Goal: Find specific page/section: Find specific page/section

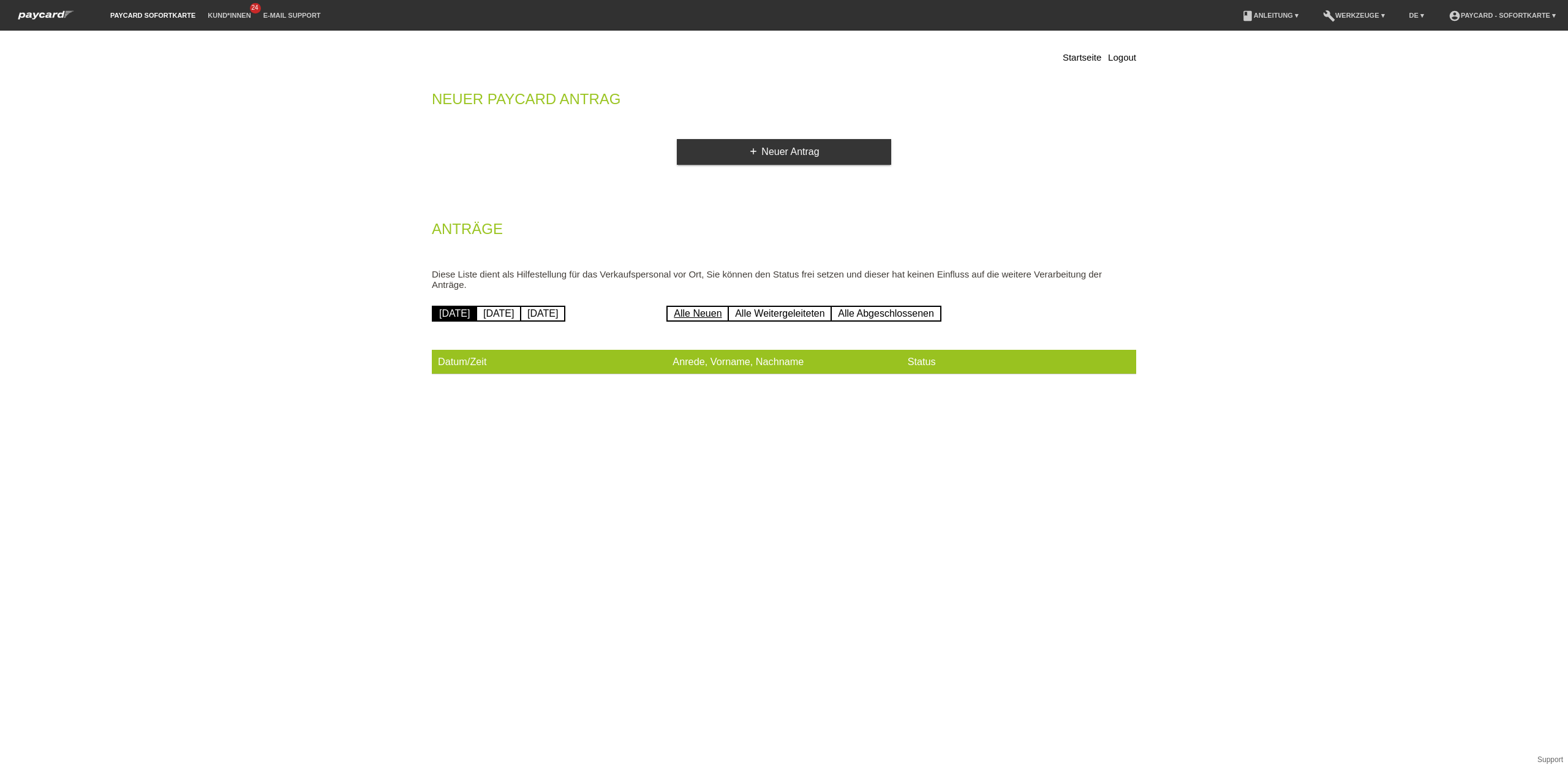
click at [709, 306] on link "Alle Neuen" at bounding box center [698, 314] width 62 height 16
click at [773, 306] on link "Alle Weitergeleiteten" at bounding box center [780, 314] width 104 height 16
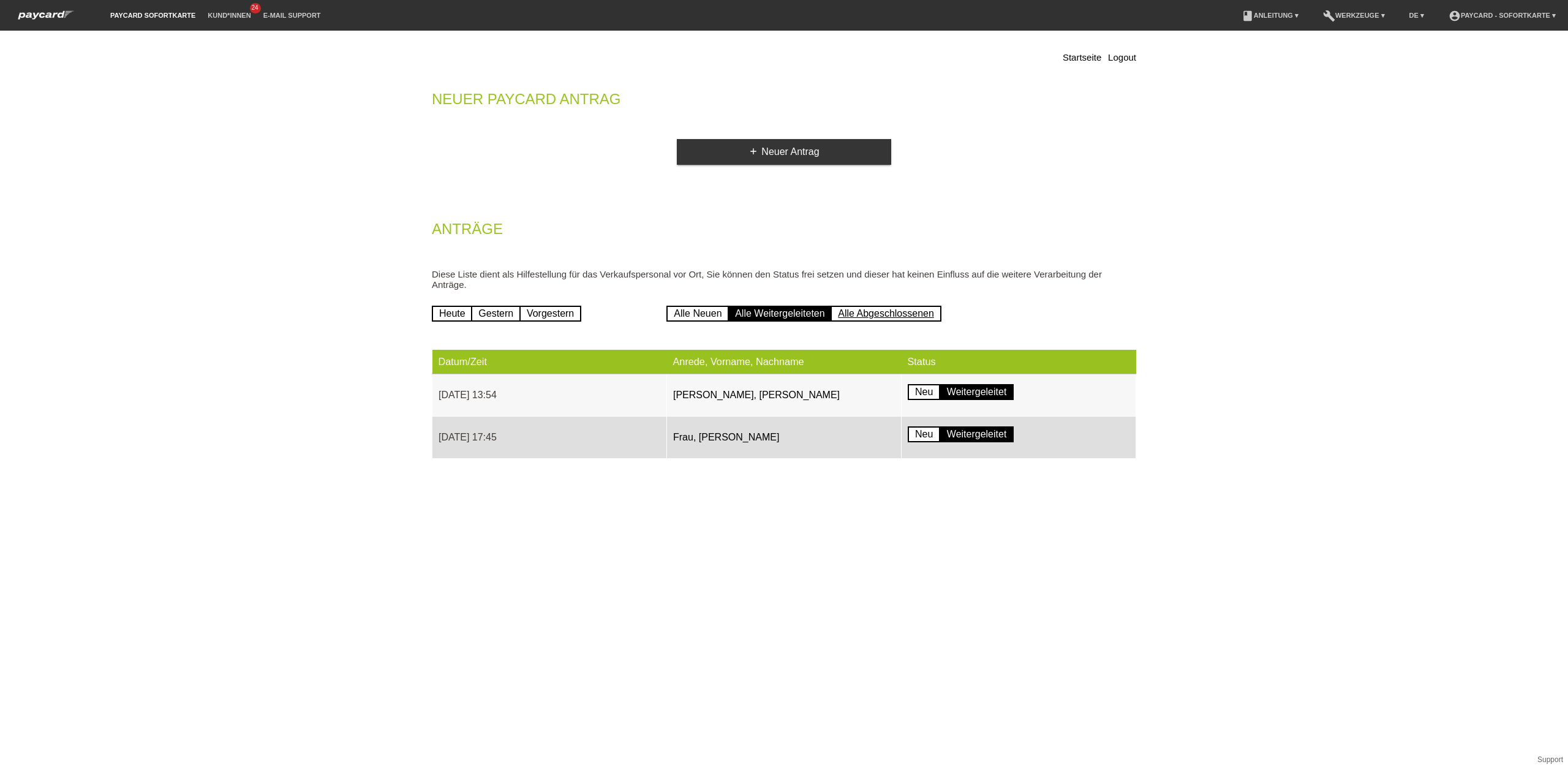
click at [900, 309] on link "Alle Abgeschlossenen" at bounding box center [886, 314] width 111 height 16
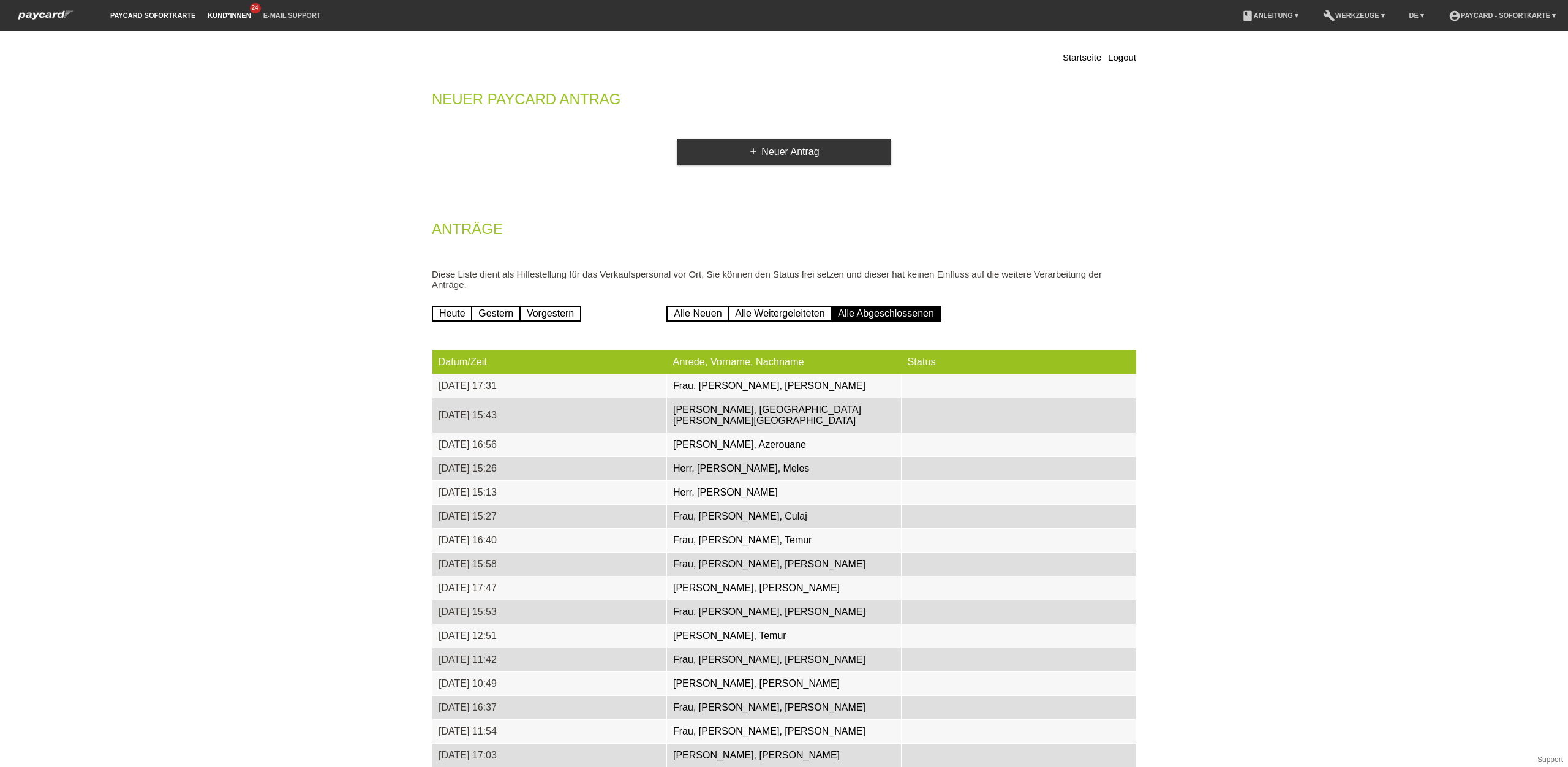
click at [235, 16] on link "Kund*innen" at bounding box center [229, 15] width 55 height 7
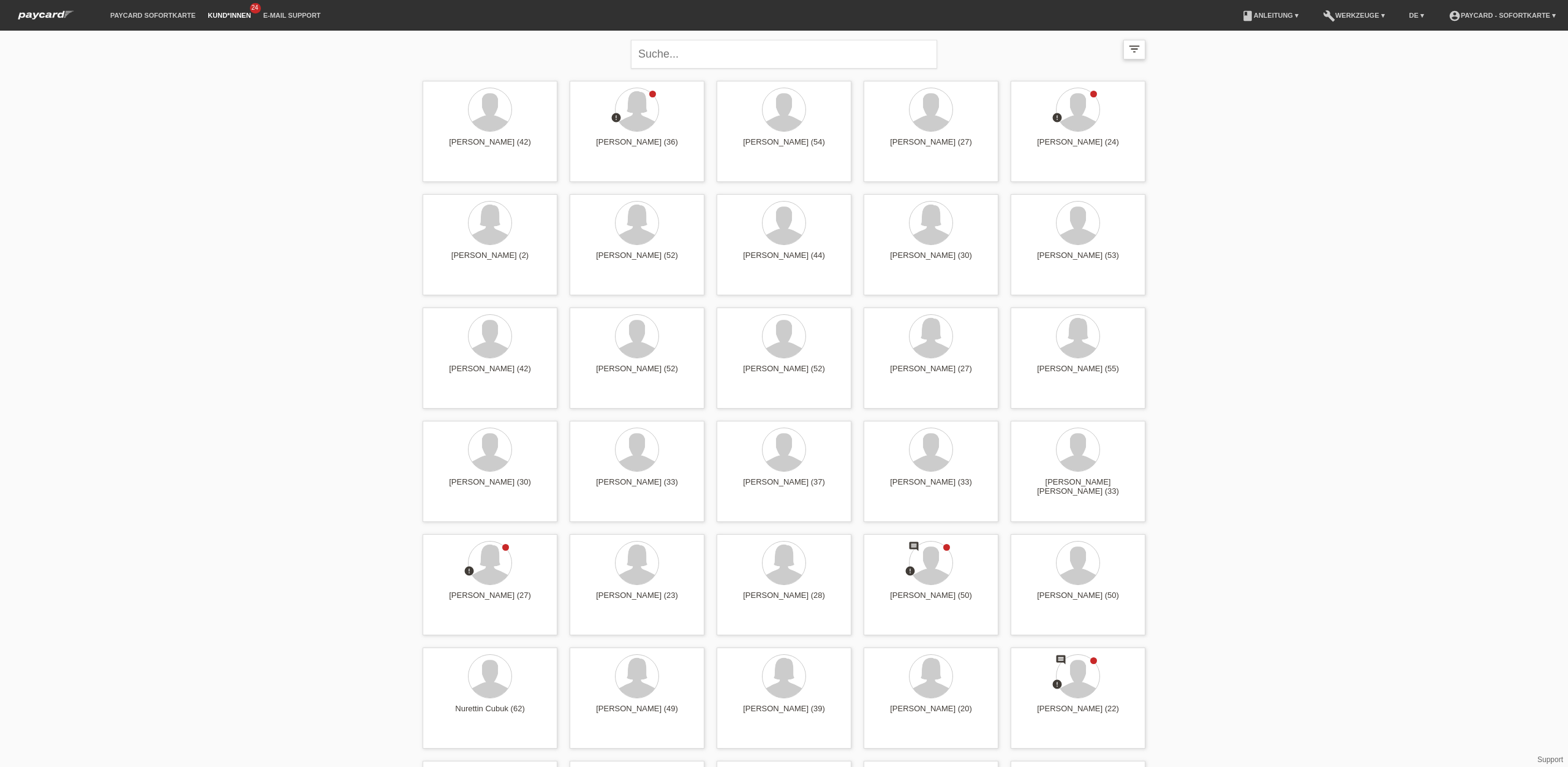
click at [1139, 53] on icon "filter_list" at bounding box center [1134, 49] width 13 height 13
click at [1131, 57] on div "filter_list" at bounding box center [1134, 49] width 22 height 20
click at [1089, 90] on span "Markierte Kund*innen anzeigen" at bounding box center [1054, 88] width 115 height 15
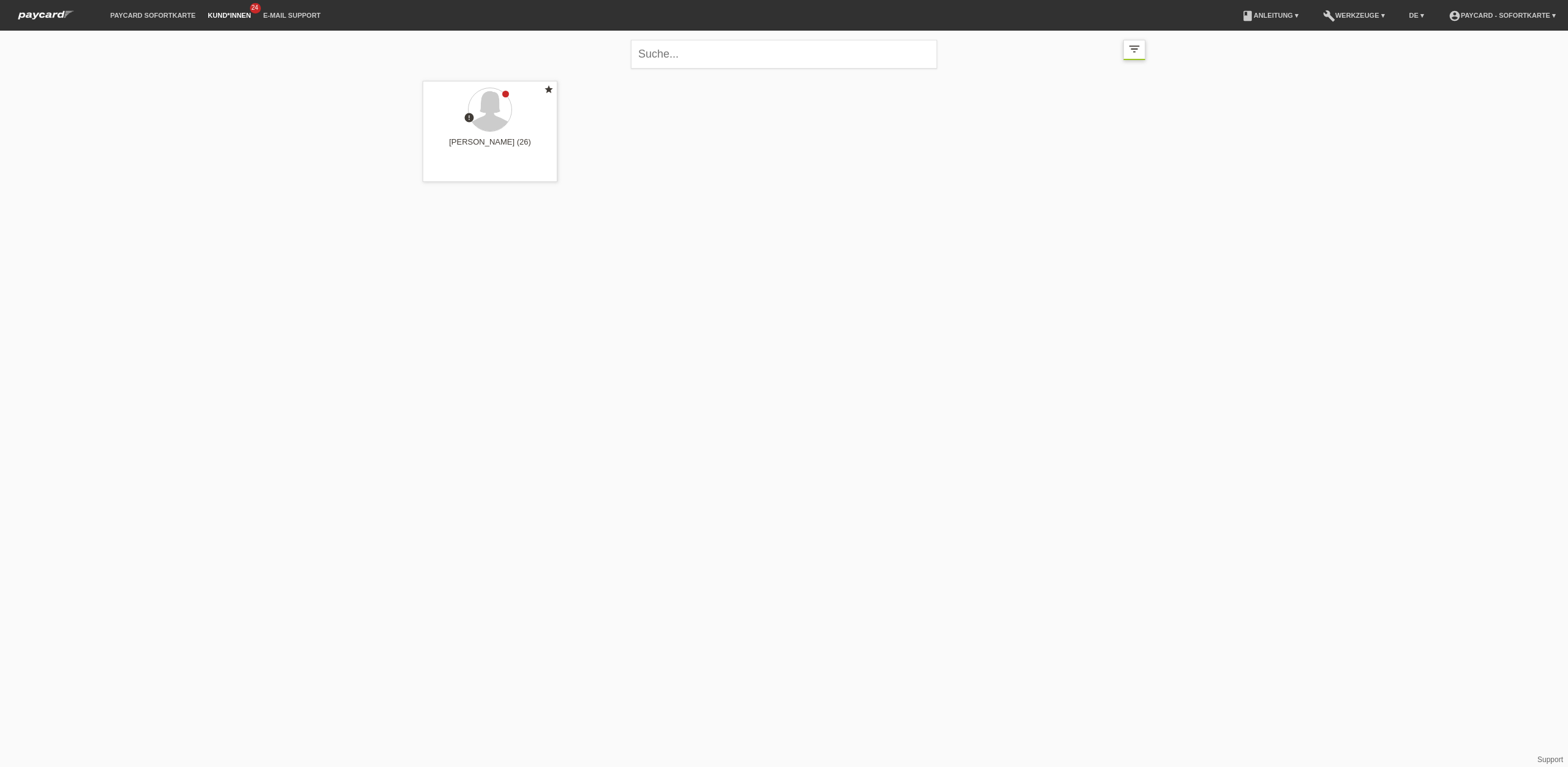
click at [1141, 54] on icon "filter_list" at bounding box center [1134, 49] width 13 height 13
click at [1137, 54] on icon "filter_list" at bounding box center [1134, 49] width 13 height 13
click at [1071, 132] on span "Neuste Kund*innen anzeigen" at bounding box center [1050, 125] width 107 height 15
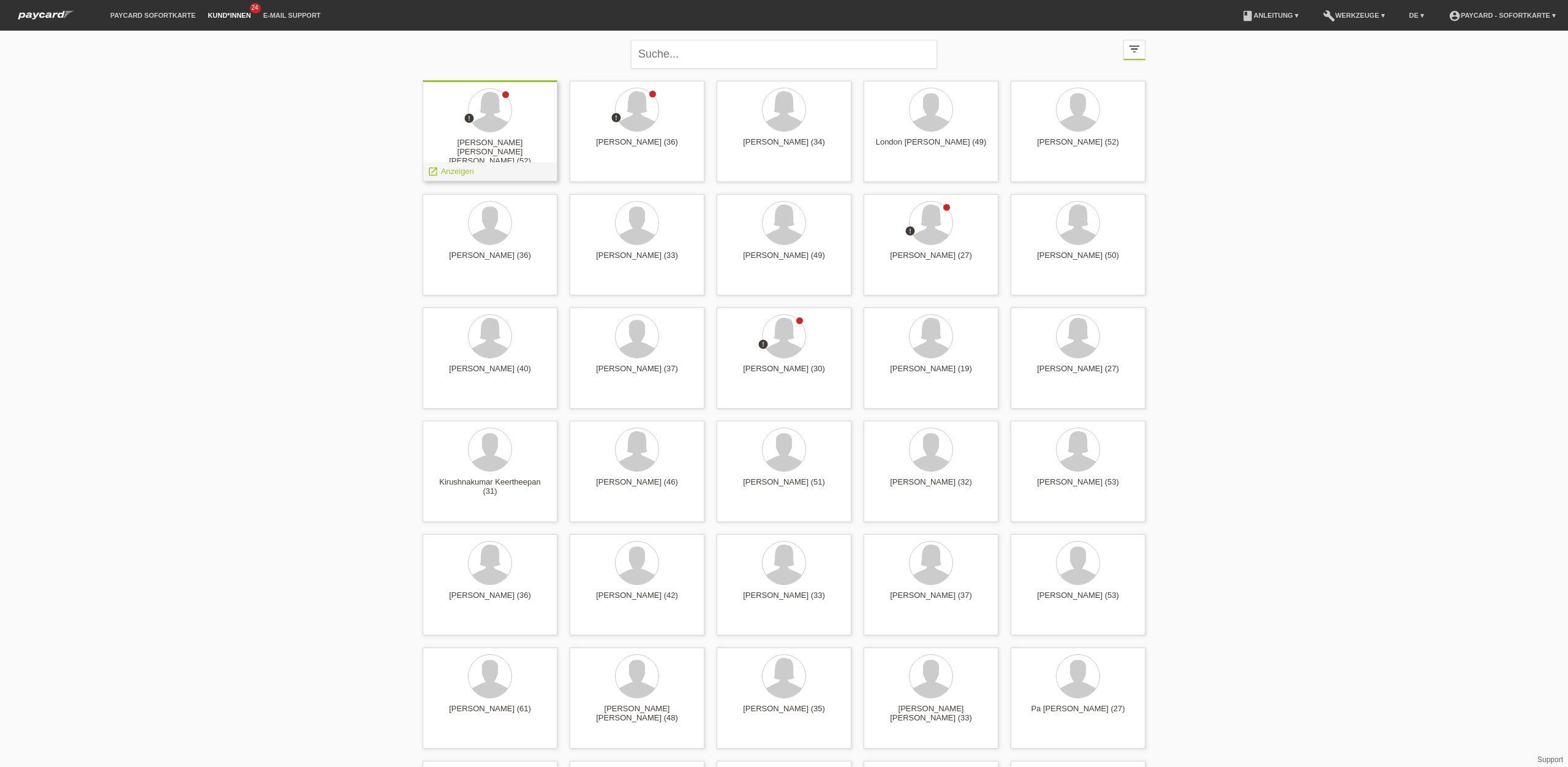
click at [516, 128] on div at bounding box center [490, 111] width 115 height 46
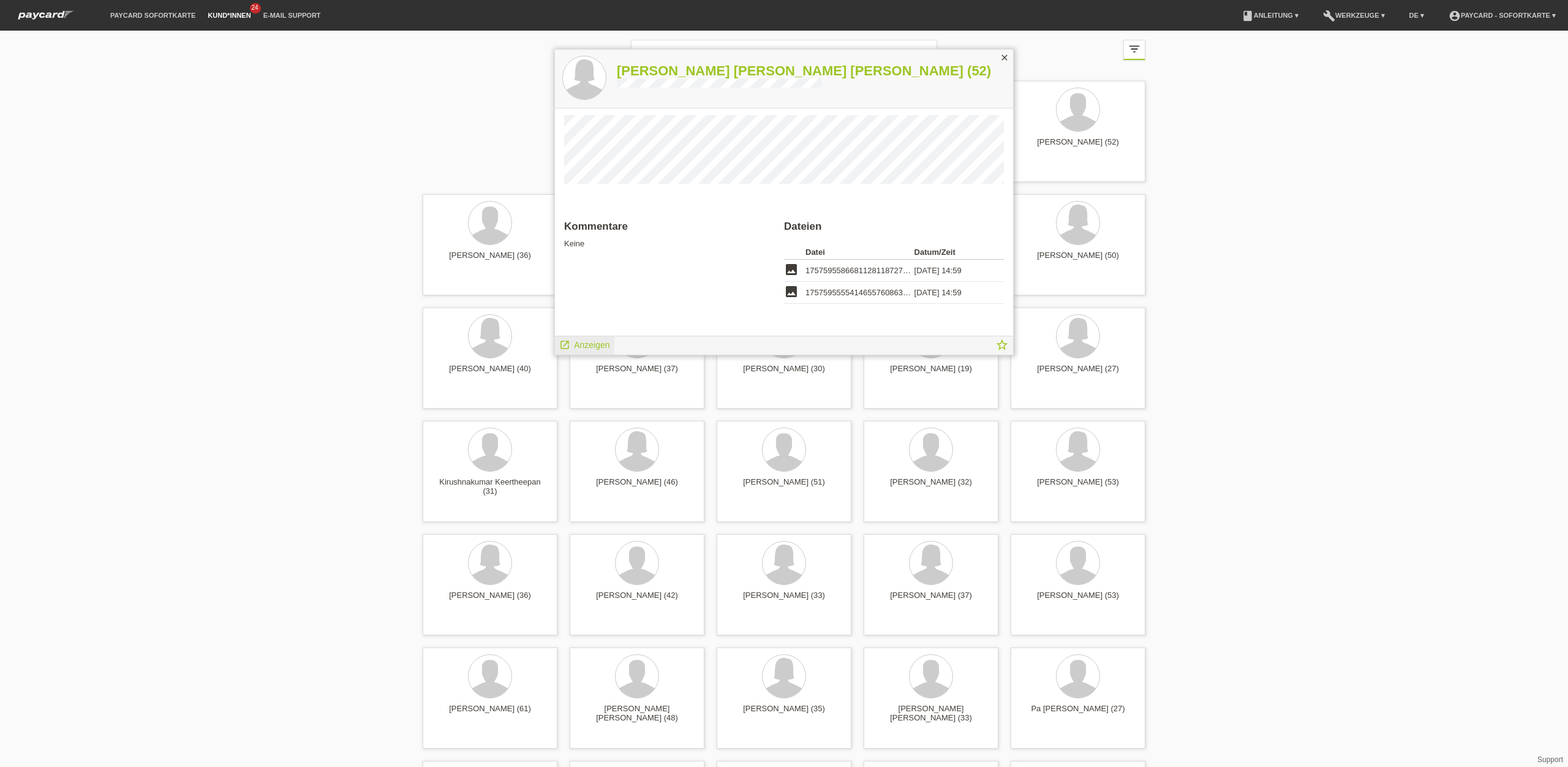
click at [589, 346] on span "Anzeigen" at bounding box center [592, 344] width 35 height 10
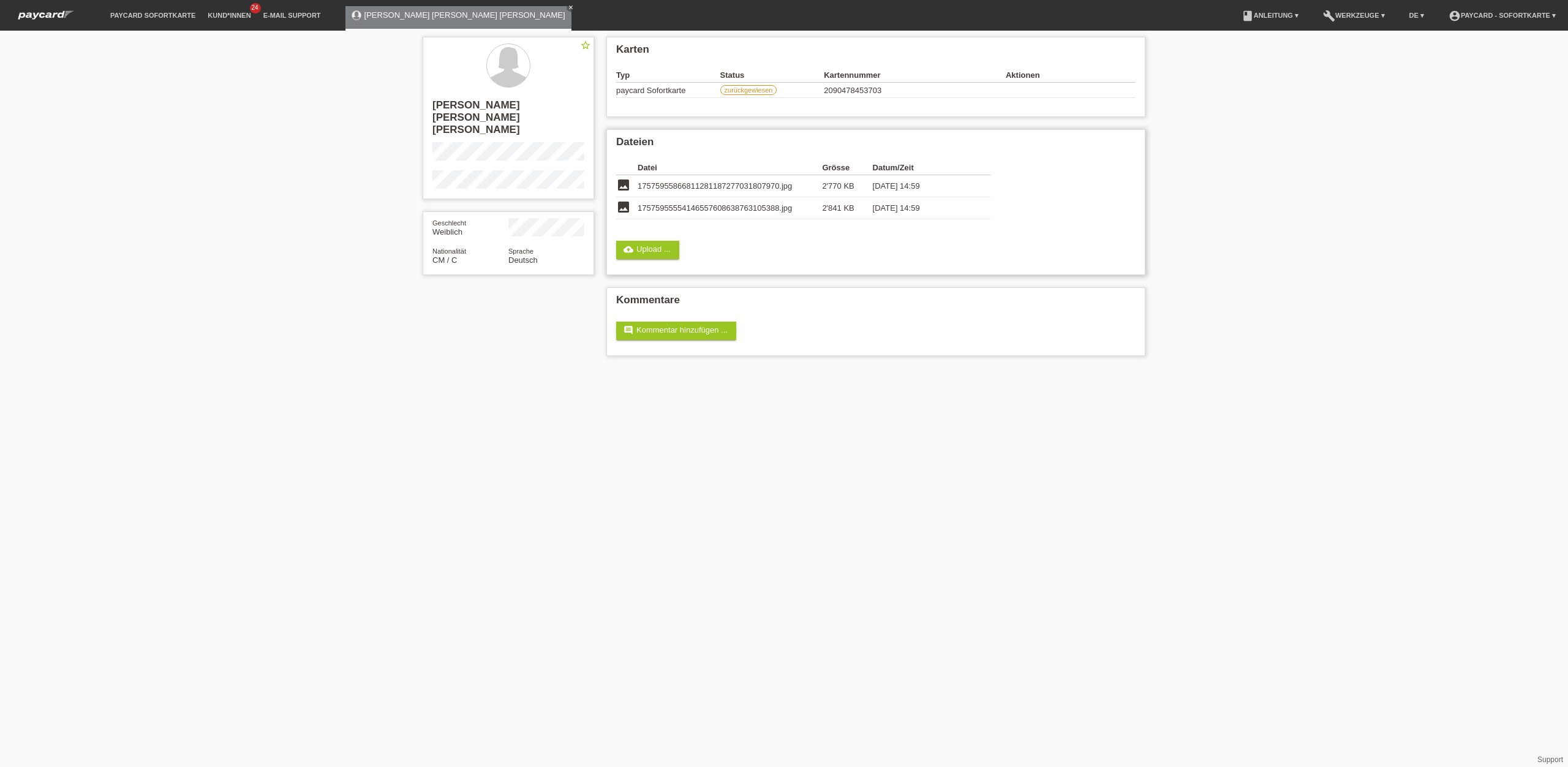
click at [720, 188] on span "17575955866811281187277031807970.jpg" at bounding box center [715, 186] width 154 height 9
click at [663, 251] on link "cloud_upload Upload ..." at bounding box center [648, 249] width 63 height 18
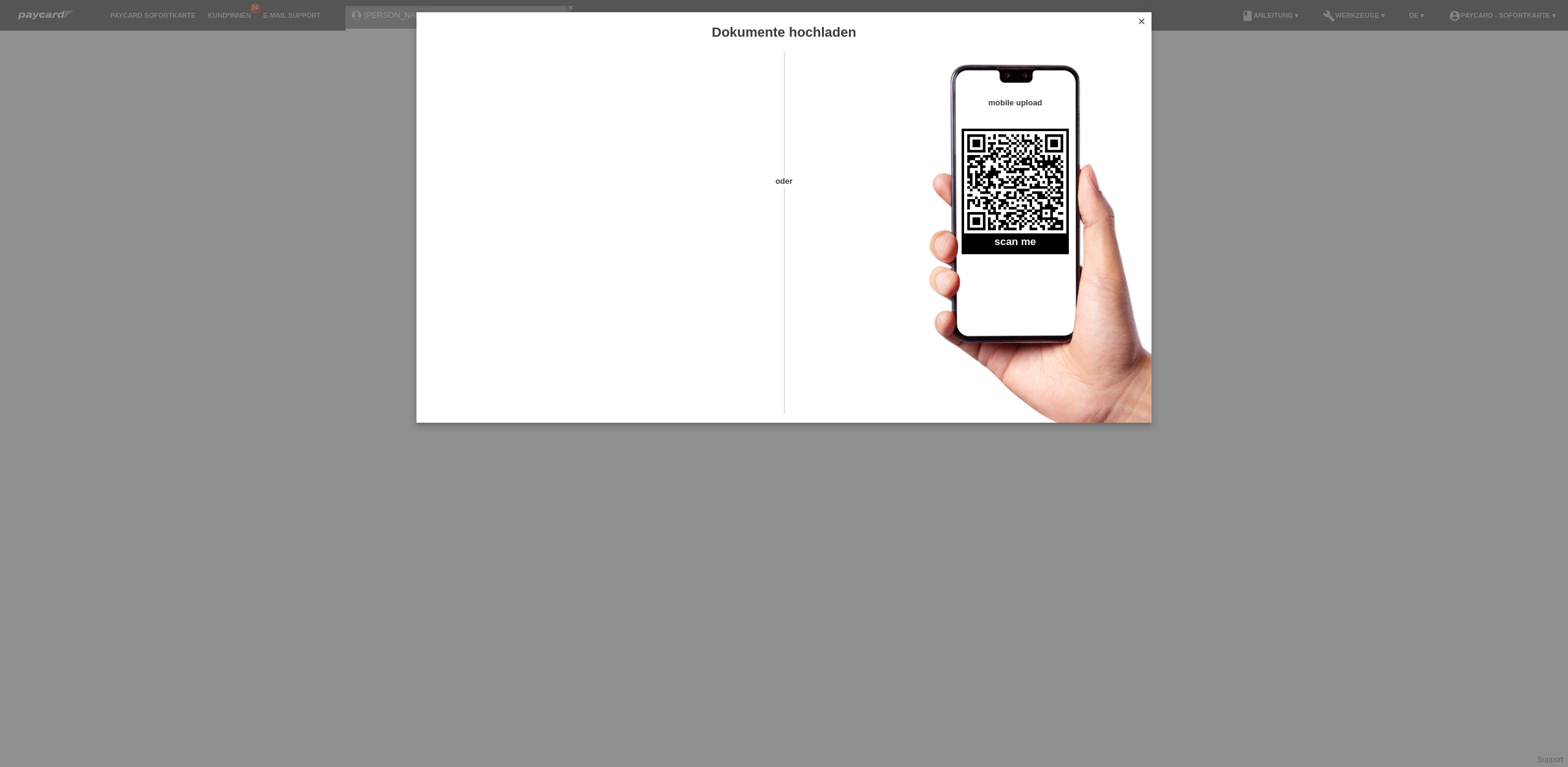
click at [872, 82] on div "oder mobile upload scan me" at bounding box center [784, 238] width 735 height 371
click at [1147, 26] on link "close" at bounding box center [1142, 22] width 16 height 14
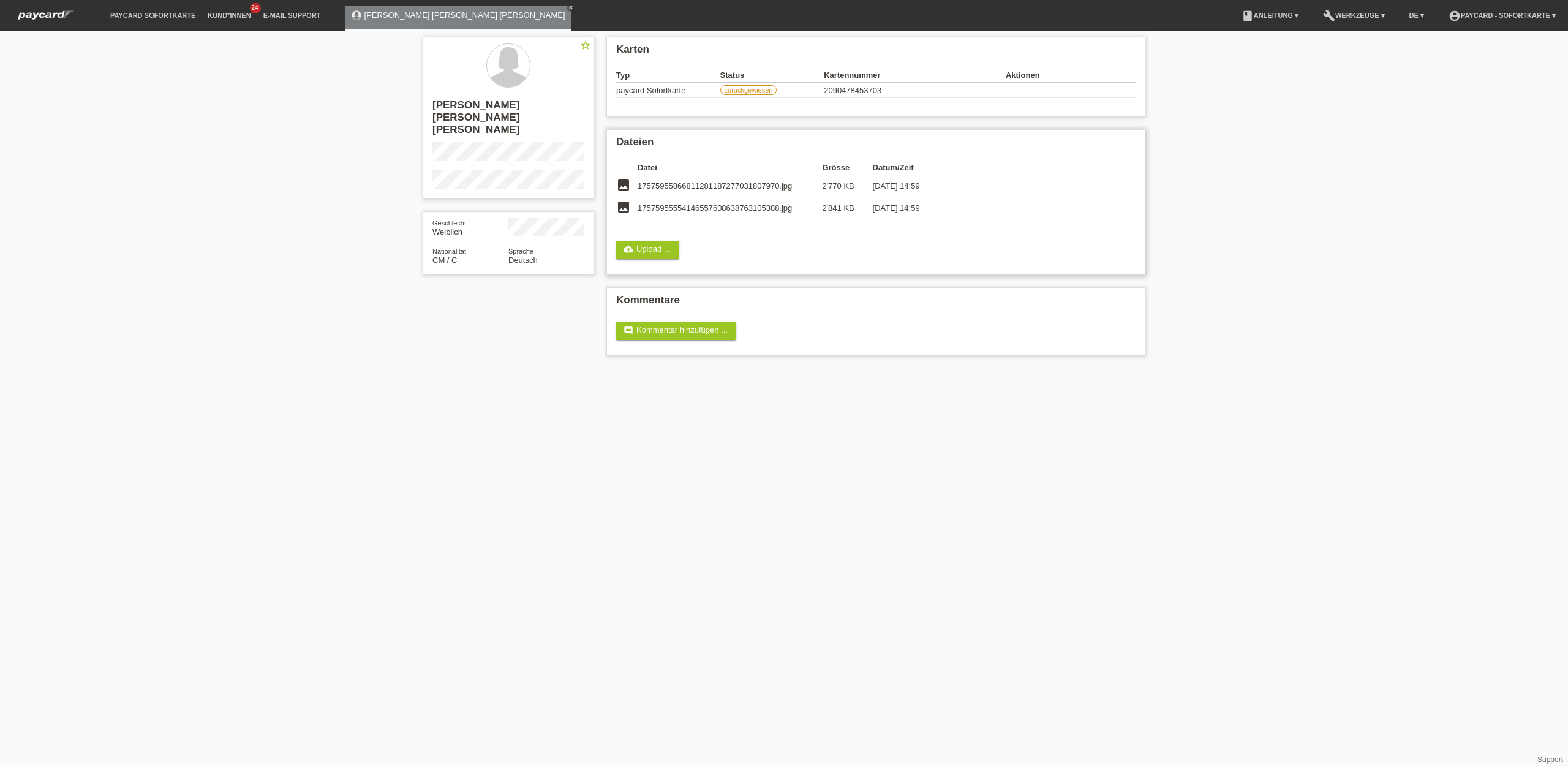
click at [667, 190] on span "17575955866811281187277031807970.jpg" at bounding box center [715, 186] width 154 height 9
click at [629, 185] on icon "image" at bounding box center [623, 185] width 15 height 15
click at [659, 255] on link "cloud_upload Upload ..." at bounding box center [648, 249] width 63 height 18
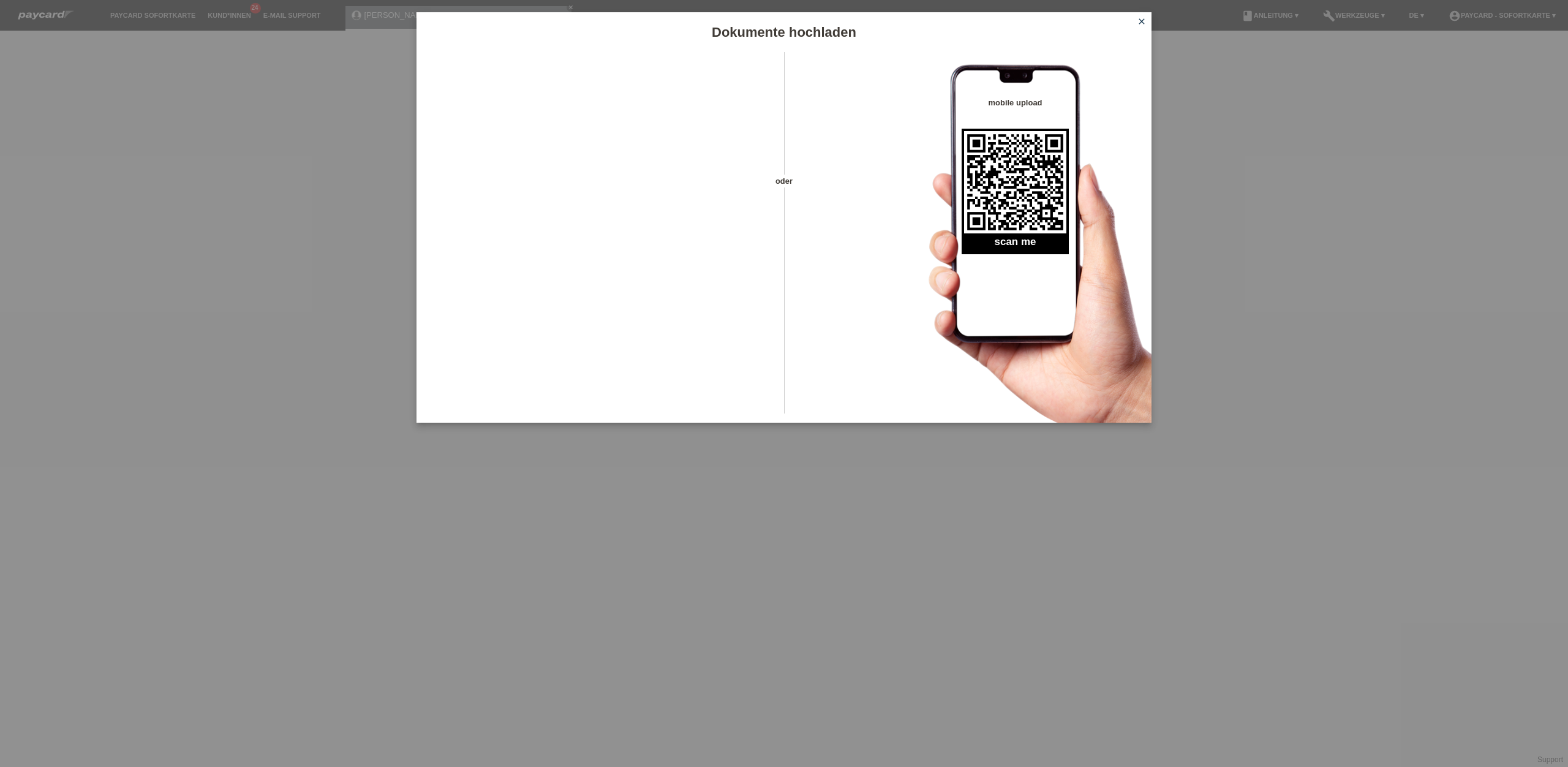
click at [831, 442] on div "Dokumente hochladen oder mobile upload scan me close" at bounding box center [784, 383] width 1568 height 767
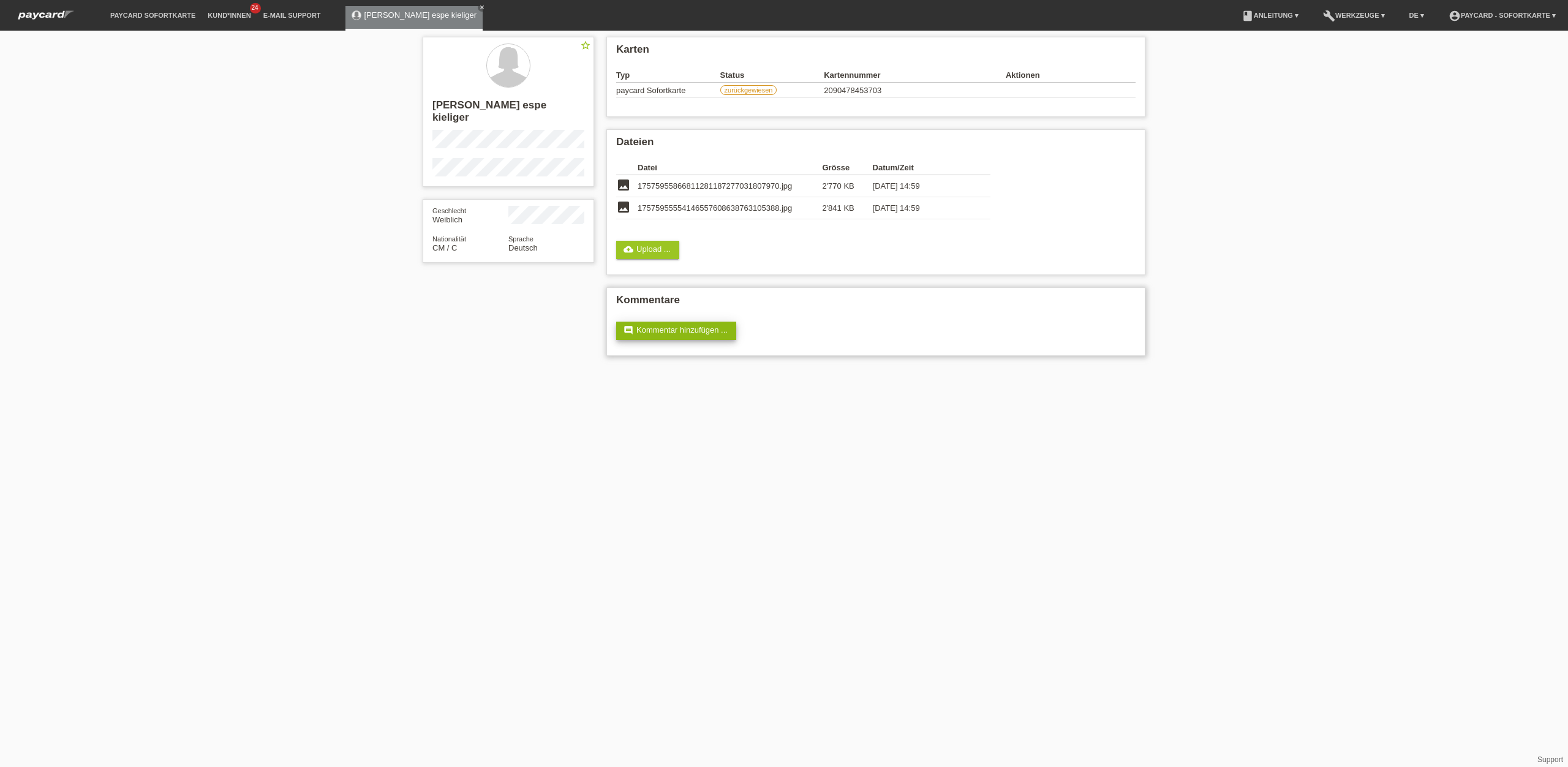
click at [689, 338] on link "comment Kommentar hinzufügen ..." at bounding box center [676, 330] width 120 height 18
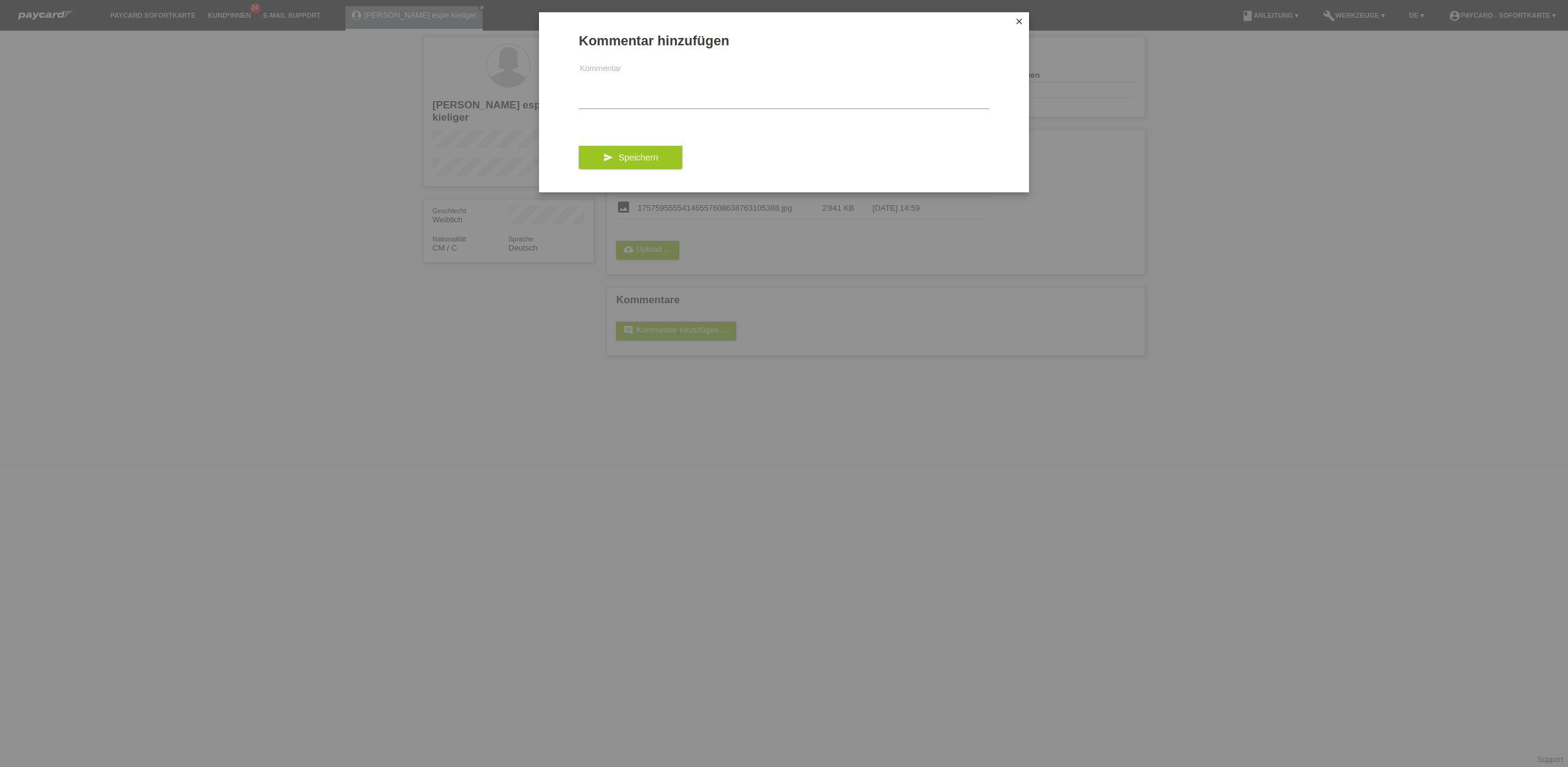
click at [1023, 30] on div "Kommentar hinzufügen Kommentar send Speichern close" at bounding box center [784, 102] width 490 height 180
click at [1023, 26] on link "close" at bounding box center [1020, 22] width 16 height 14
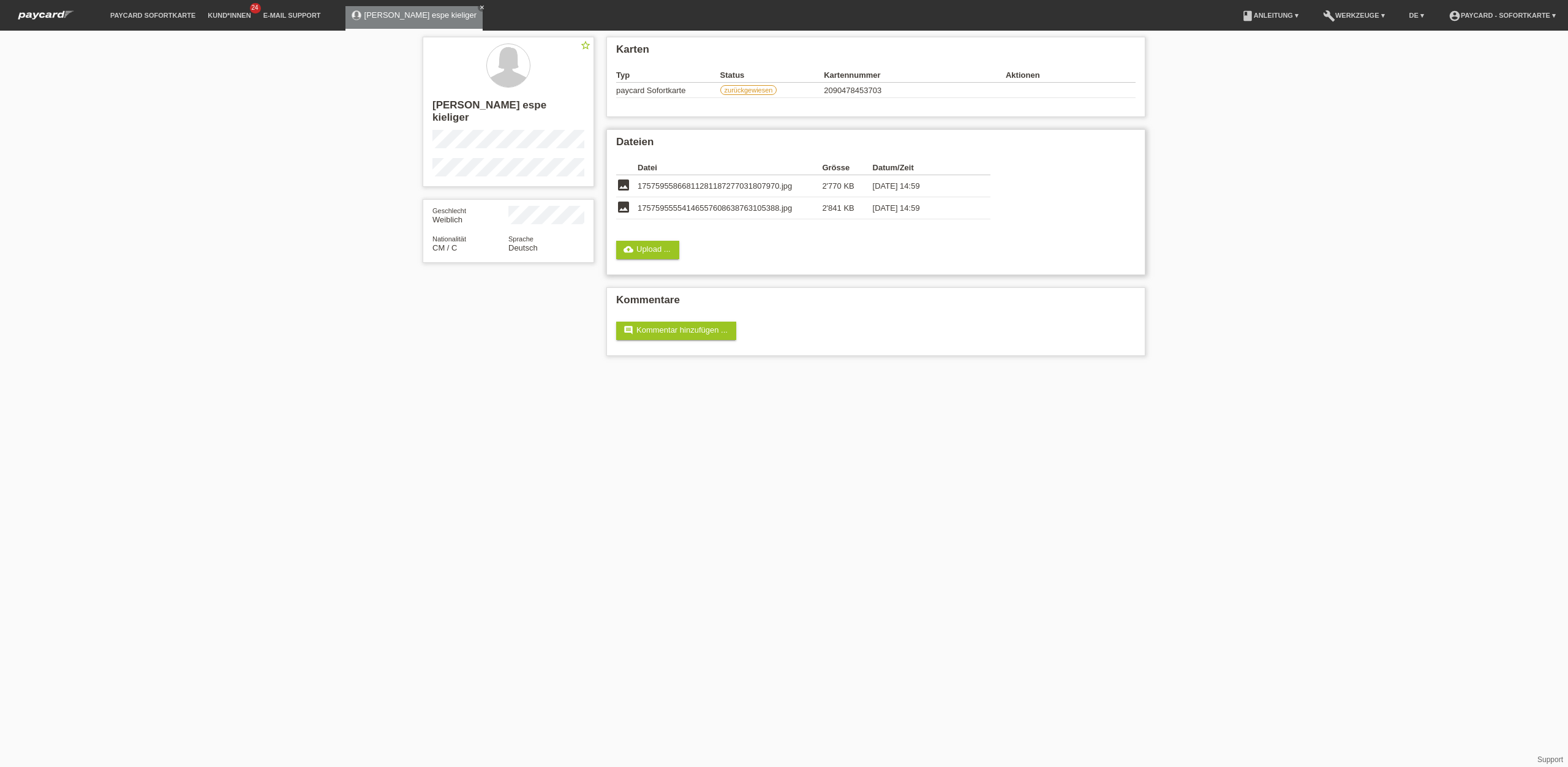
click at [674, 204] on td "17575955554146557608638763105388.jpg" at bounding box center [729, 208] width 185 height 22
click at [625, 210] on icon "image" at bounding box center [623, 207] width 15 height 15
click at [229, 15] on link "Kund*innen" at bounding box center [229, 15] width 55 height 7
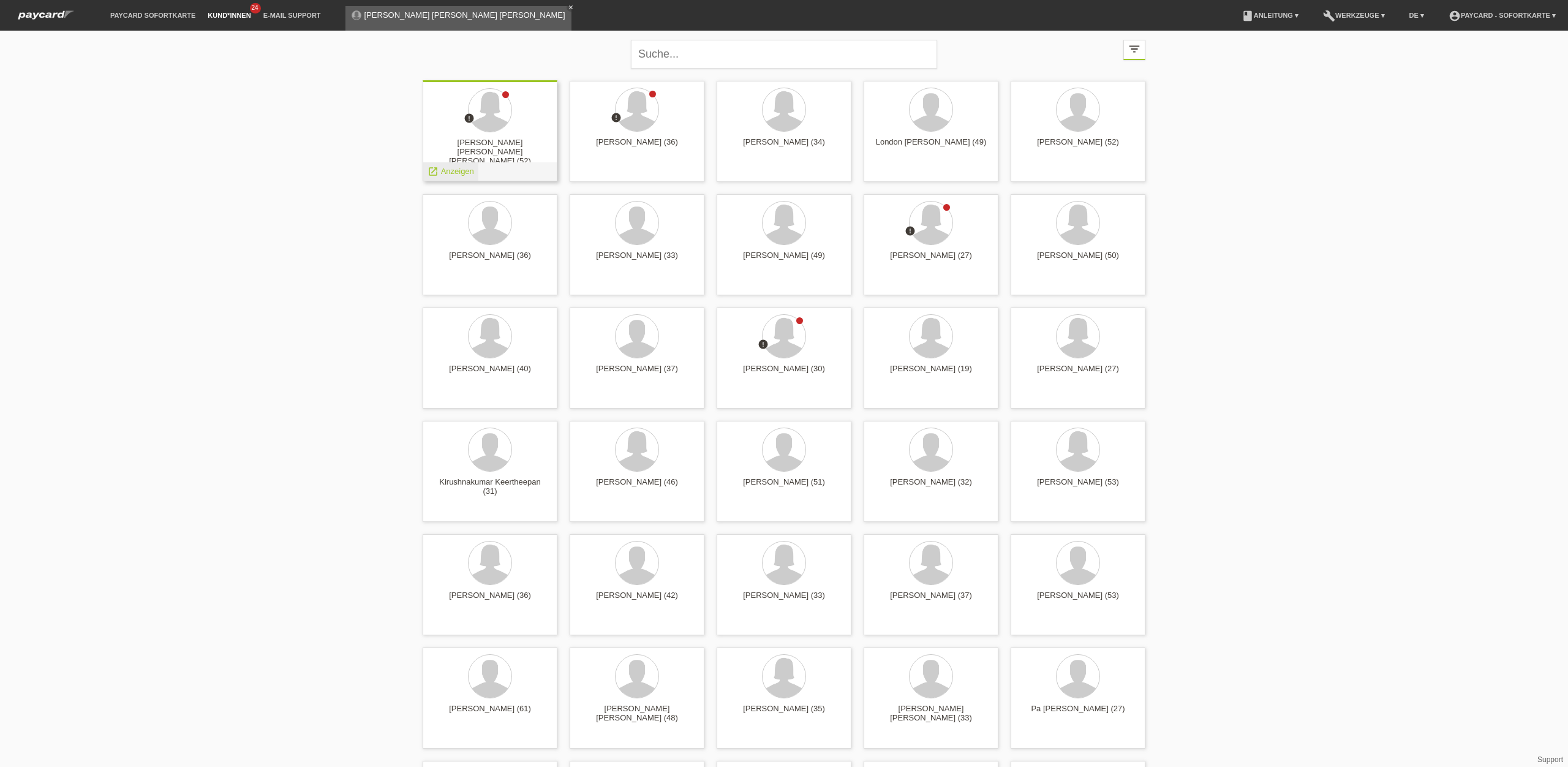
click at [456, 171] on span "Anzeigen" at bounding box center [457, 171] width 33 height 9
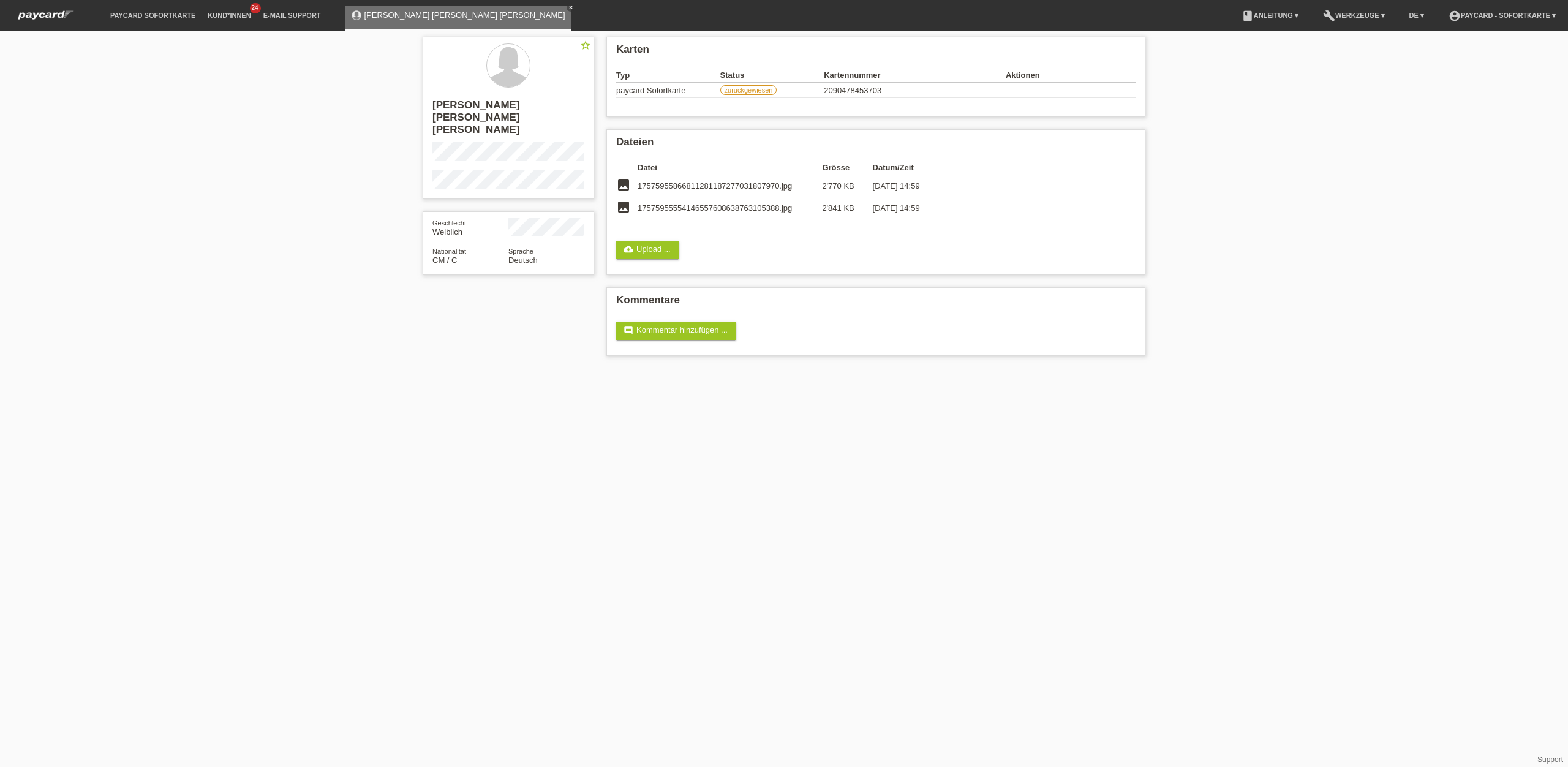
click at [568, 5] on icon "close" at bounding box center [570, 7] width 6 height 6
click at [219, 16] on link "Kund*innen" at bounding box center [229, 15] width 55 height 7
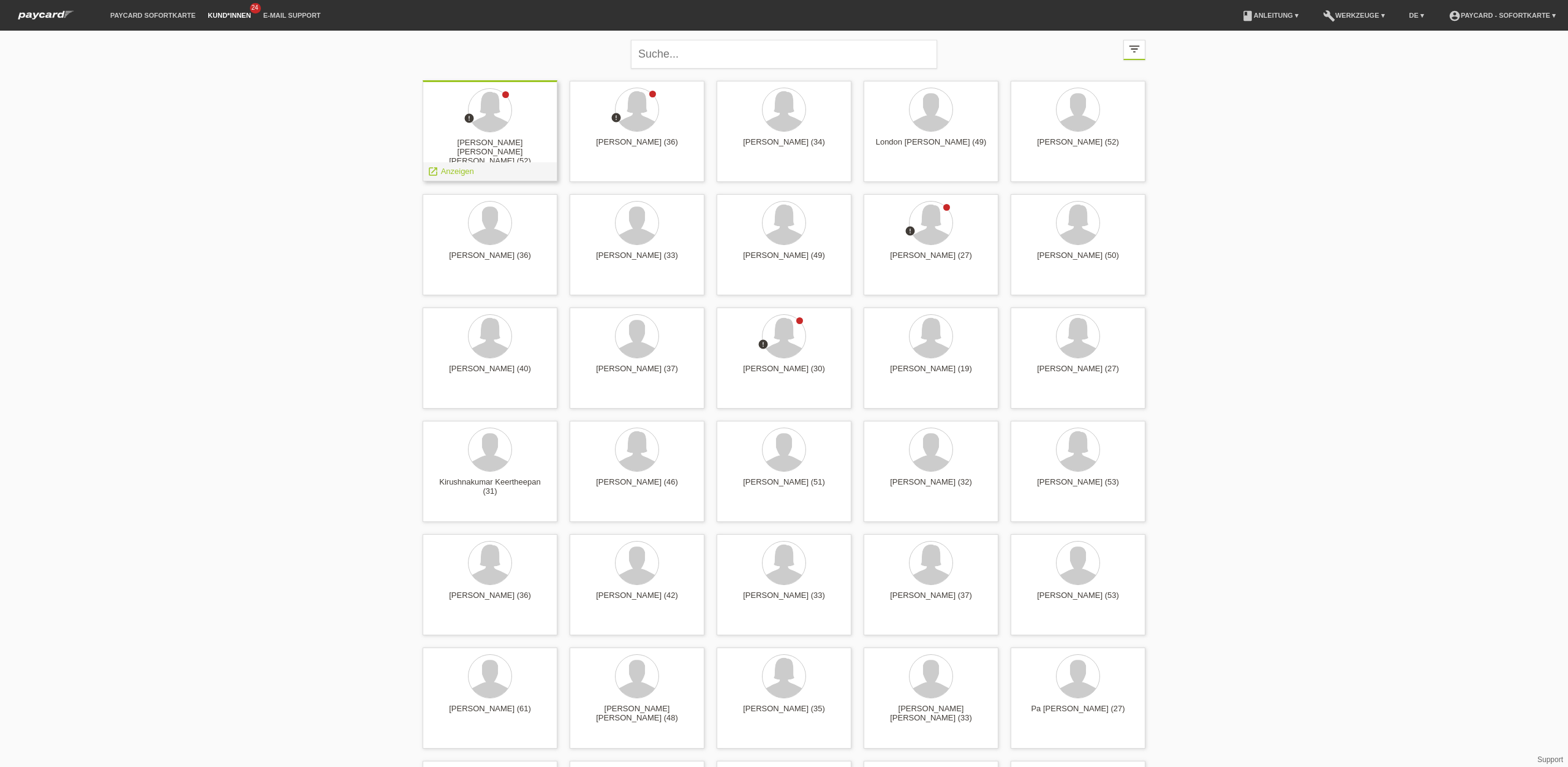
click at [505, 135] on div "error [PERSON_NAME] [PERSON_NAME] [PERSON_NAME] (52) launch Anzeigen" at bounding box center [490, 130] width 135 height 101
click at [781, 354] on div at bounding box center [784, 337] width 43 height 43
click at [795, 328] on div at bounding box center [784, 337] width 43 height 43
click at [755, 396] on span "Anzeigen" at bounding box center [751, 398] width 33 height 9
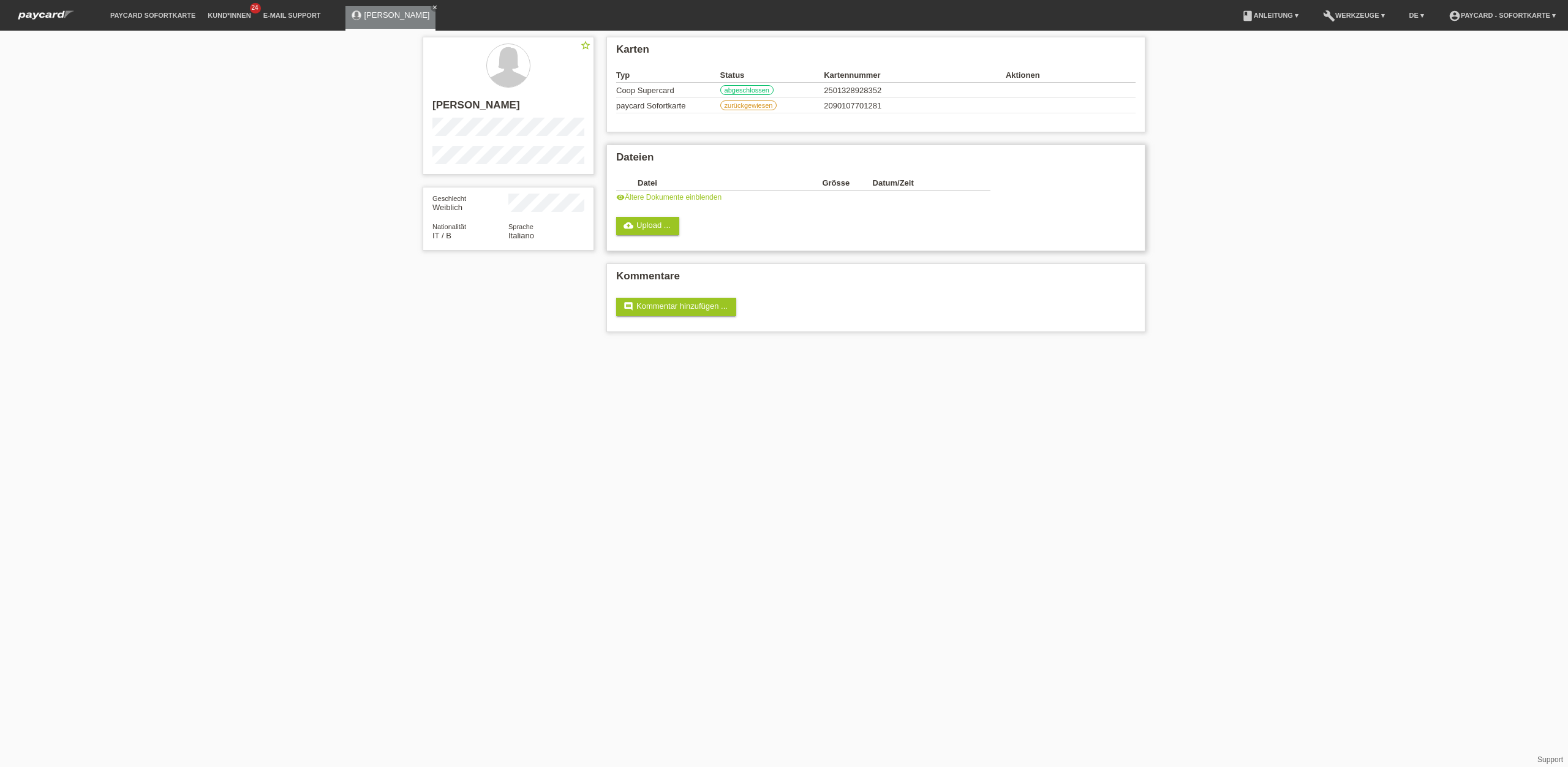
click at [668, 204] on div "Datei Grösse Datum/Zeit image 17456670828768474821320644873734.jpg 2'892 KB [DA…" at bounding box center [811, 189] width 390 height 38
